Goal: Feedback & Contribution: Submit feedback/report problem

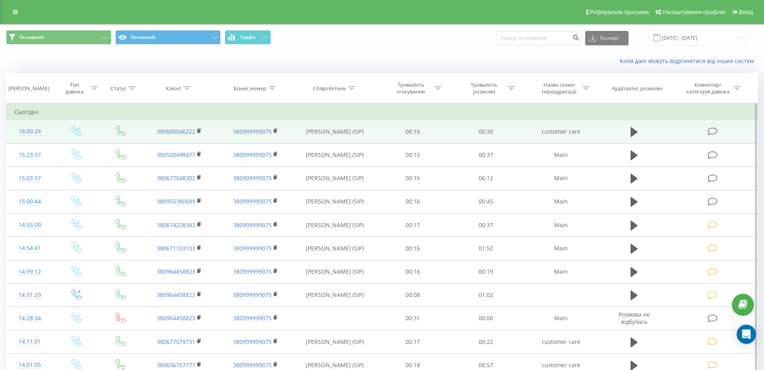
click at [717, 131] on icon at bounding box center [712, 131] width 10 height 8
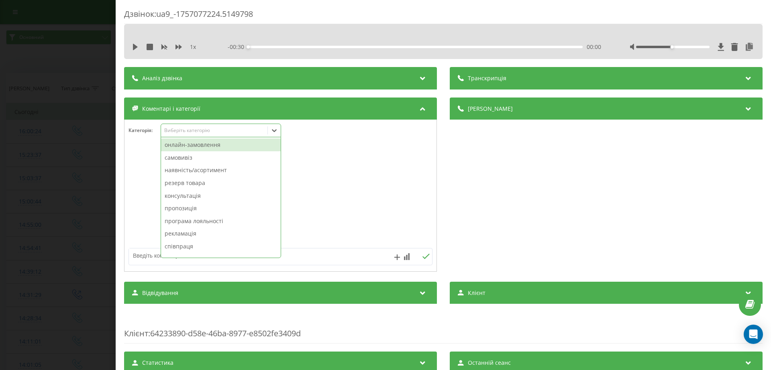
click at [190, 128] on div "Виберіть категорію" at bounding box center [214, 130] width 100 height 6
click at [179, 169] on div "наявність/асортимент" at bounding box center [221, 170] width 120 height 13
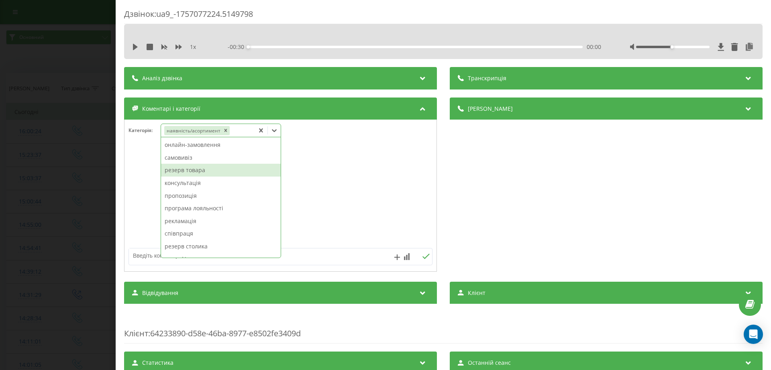
click at [101, 160] on div "Дзвінок : ua9_-1757077224.5149798 1 x - 00:30 00:00 00:00 Транскрипція Для AI-а…" at bounding box center [385, 185] width 771 height 370
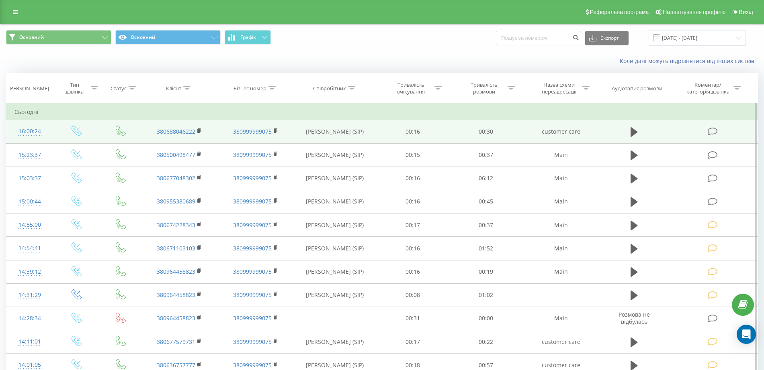
click at [197, 129] on td "380688046222" at bounding box center [179, 131] width 76 height 23
click at [197, 129] on icon at bounding box center [199, 131] width 4 height 6
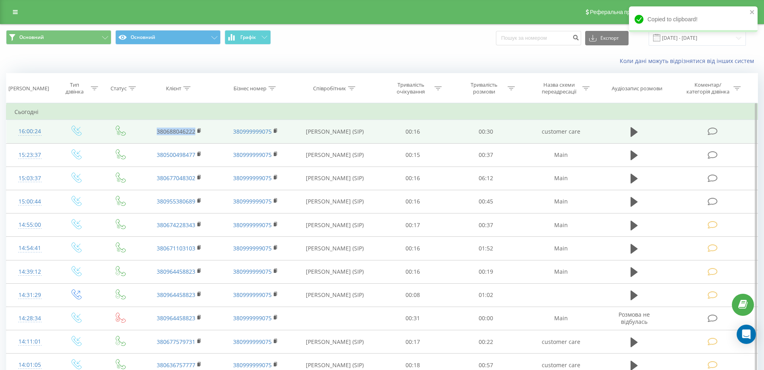
click at [197, 129] on icon at bounding box center [199, 131] width 4 height 6
